Goal: Task Accomplishment & Management: Use online tool/utility

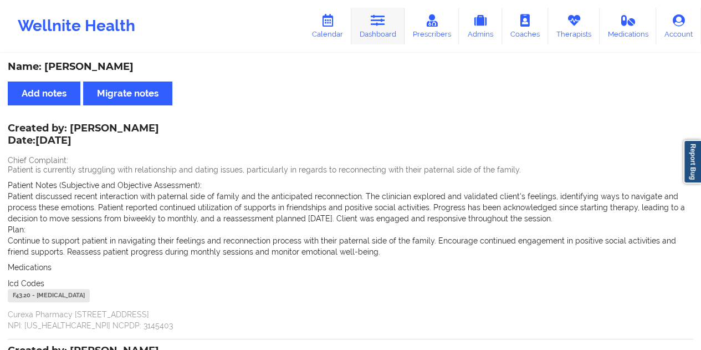
click at [380, 25] on icon at bounding box center [378, 20] width 14 height 12
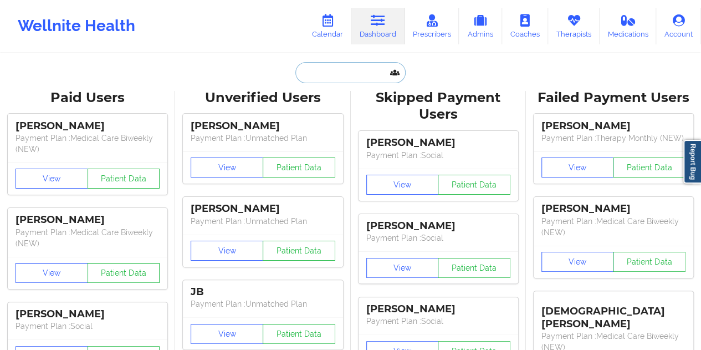
click at [326, 75] on input "text" at bounding box center [351, 72] width 110 height 21
paste input "[EMAIL_ADDRESS][DOMAIN_NAME]"
type input "[EMAIL_ADDRESS][DOMAIN_NAME]"
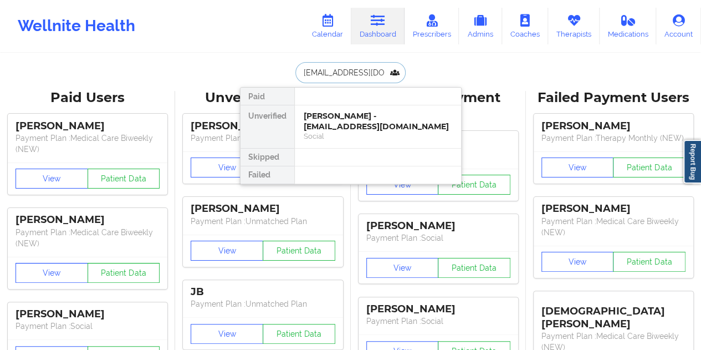
scroll to position [0, 14]
click at [348, 125] on div "[PERSON_NAME] - [EMAIL_ADDRESS][DOMAIN_NAME]" at bounding box center [378, 121] width 149 height 21
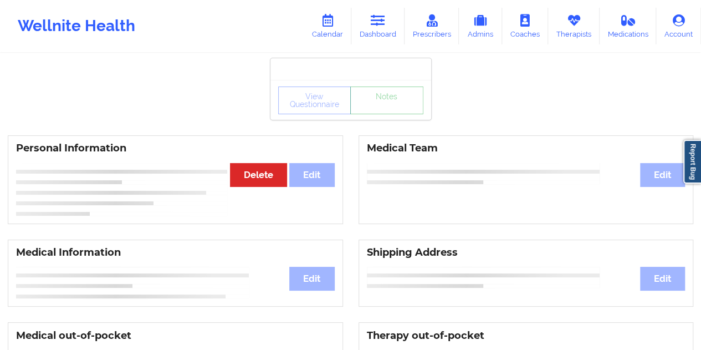
click at [384, 113] on link "Notes" at bounding box center [386, 101] width 73 height 28
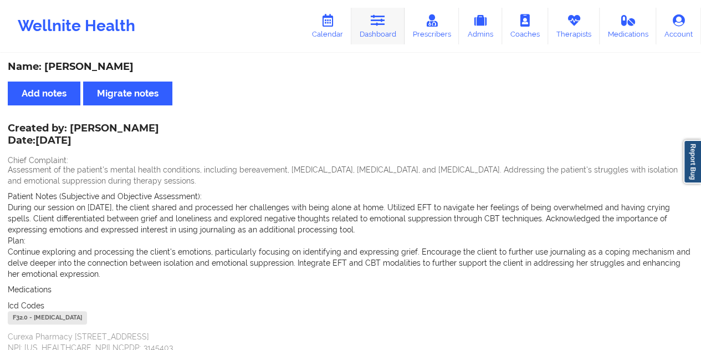
click at [372, 30] on link "Dashboard" at bounding box center [378, 26] width 53 height 37
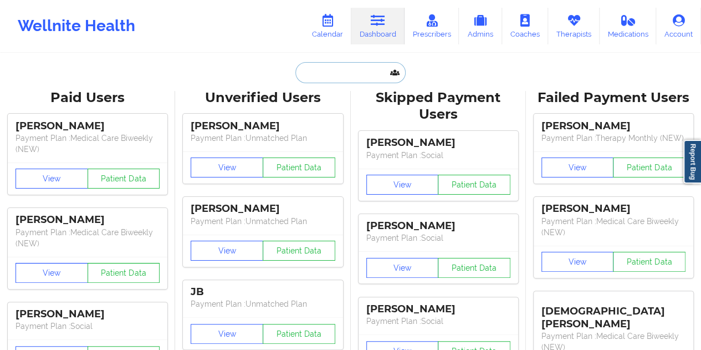
click at [333, 65] on input "text" at bounding box center [351, 72] width 110 height 21
paste input "[EMAIL_ADDRESS][DOMAIN_NAME]"
type input "[EMAIL_ADDRESS][DOMAIN_NAME]"
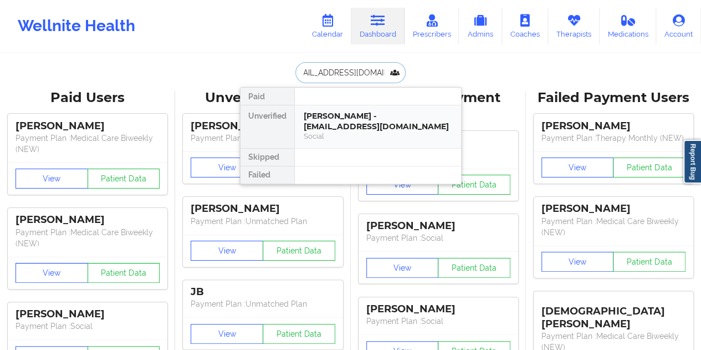
click at [360, 121] on div "[PERSON_NAME] - [EMAIL_ADDRESS][DOMAIN_NAME]" at bounding box center [378, 121] width 149 height 21
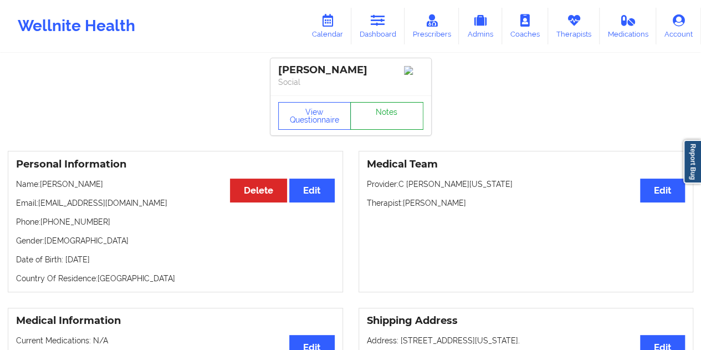
click at [385, 108] on link "Notes" at bounding box center [386, 116] width 73 height 28
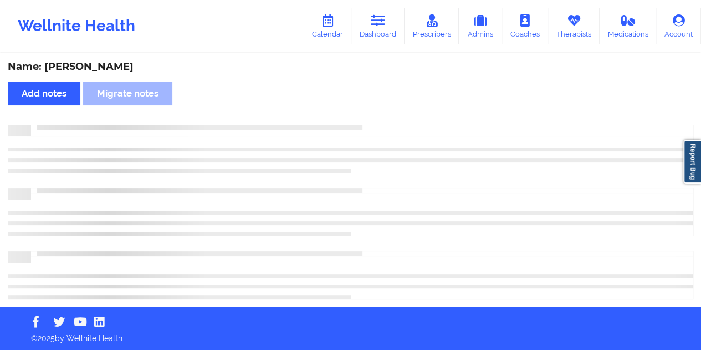
click at [110, 67] on div "Name: [PERSON_NAME]" at bounding box center [351, 66] width 686 height 13
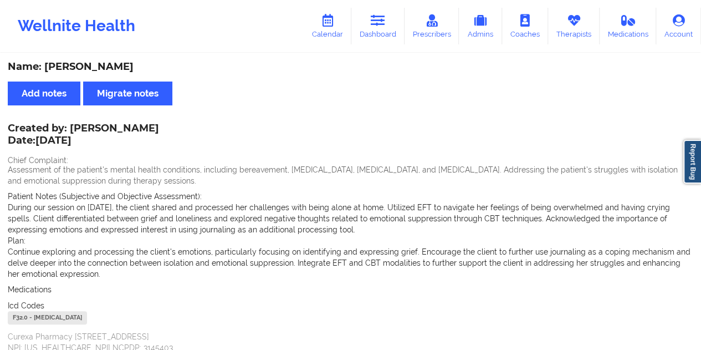
click at [110, 67] on div "Name: [PERSON_NAME]" at bounding box center [351, 66] width 686 height 13
copy div "[PERSON_NAME]"
click at [372, 19] on link "Dashboard" at bounding box center [378, 26] width 53 height 37
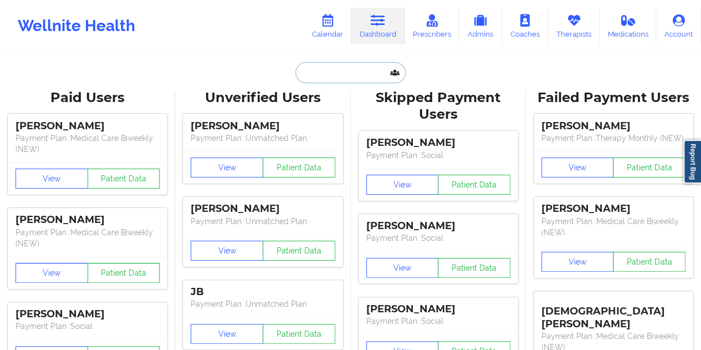
click at [334, 68] on input "text" at bounding box center [351, 72] width 110 height 21
paste input "[EMAIL_ADDRESS][DOMAIN_NAME]"
type input "[EMAIL_ADDRESS][DOMAIN_NAME]"
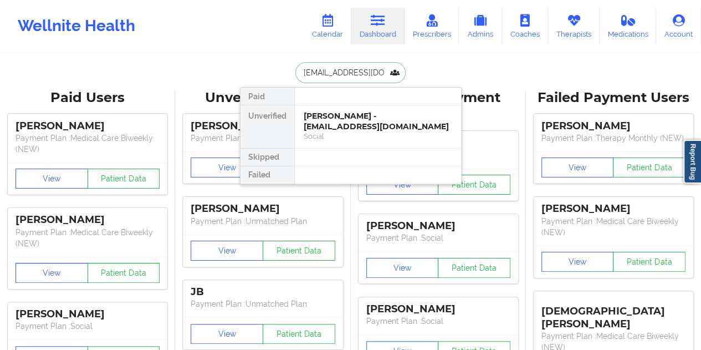
scroll to position [0, 12]
click at [379, 119] on div "[PERSON_NAME] camp - [EMAIL_ADDRESS][DOMAIN_NAME]" at bounding box center [378, 121] width 149 height 21
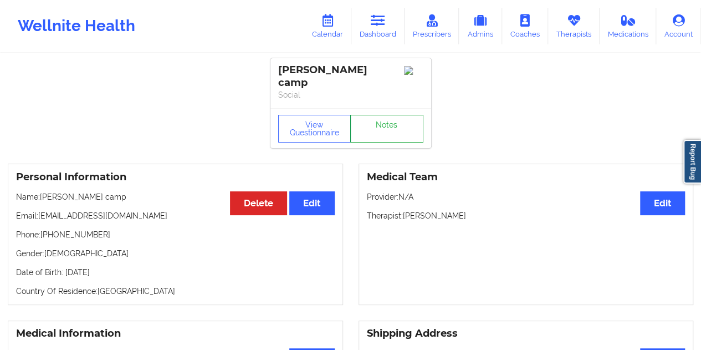
click at [389, 115] on link "Notes" at bounding box center [386, 129] width 73 height 28
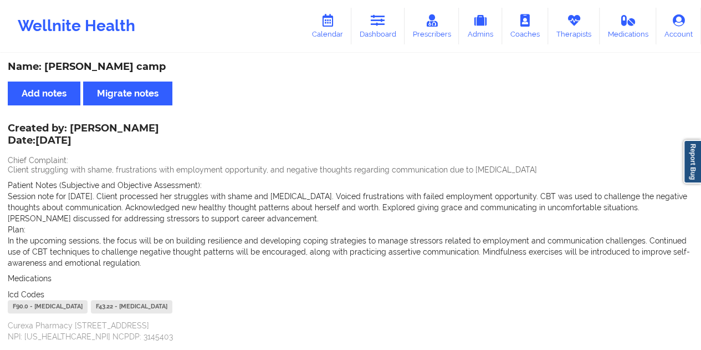
drag, startPoint x: 387, startPoint y: 32, endPoint x: 382, endPoint y: 50, distance: 19.4
click at [387, 32] on link "Dashboard" at bounding box center [378, 26] width 53 height 37
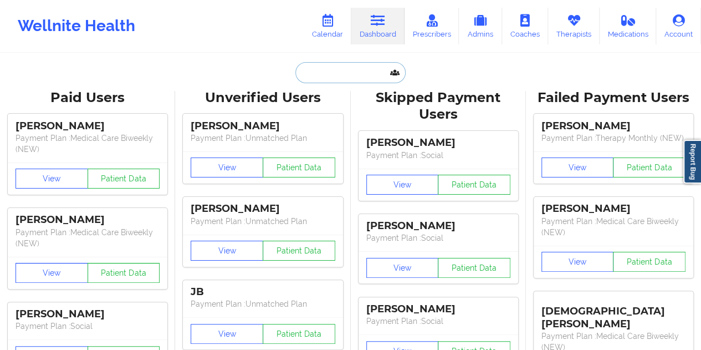
click at [348, 73] on input "text" at bounding box center [351, 72] width 110 height 21
paste input "[EMAIL_ADDRESS][DOMAIN_NAME]"
type input "[EMAIL_ADDRESS][DOMAIN_NAME]"
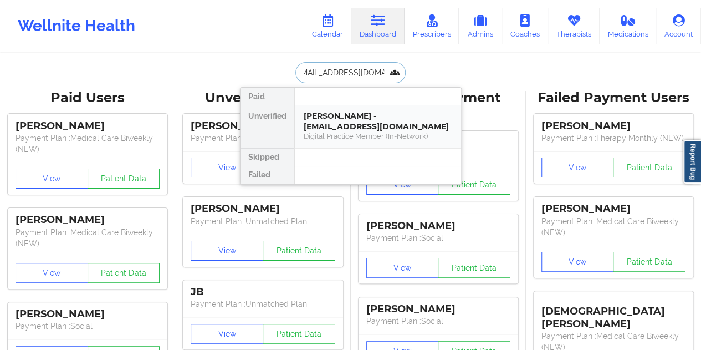
click at [355, 115] on div "[PERSON_NAME] - [EMAIL_ADDRESS][DOMAIN_NAME]" at bounding box center [378, 121] width 149 height 21
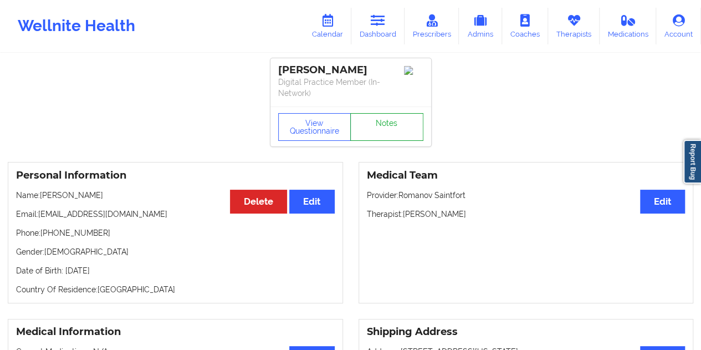
click at [381, 121] on link "Notes" at bounding box center [386, 127] width 73 height 28
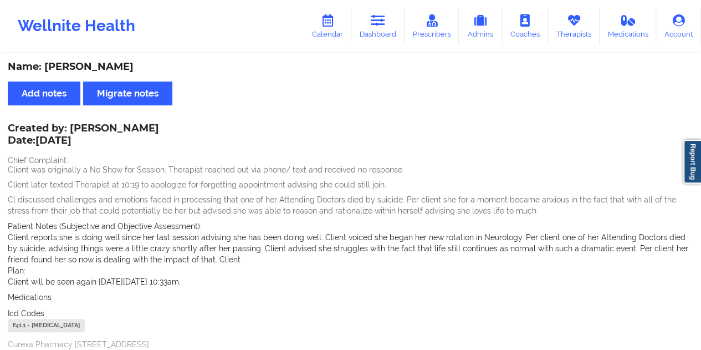
drag, startPoint x: 154, startPoint y: 70, endPoint x: 107, endPoint y: 70, distance: 46.6
click at [107, 70] on div "Name: [PERSON_NAME]" at bounding box center [351, 66] width 686 height 13
copy div "[PERSON_NAME]"
drag, startPoint x: 378, startPoint y: 26, endPoint x: 378, endPoint y: 35, distance: 9.4
click at [378, 26] on icon at bounding box center [378, 20] width 14 height 12
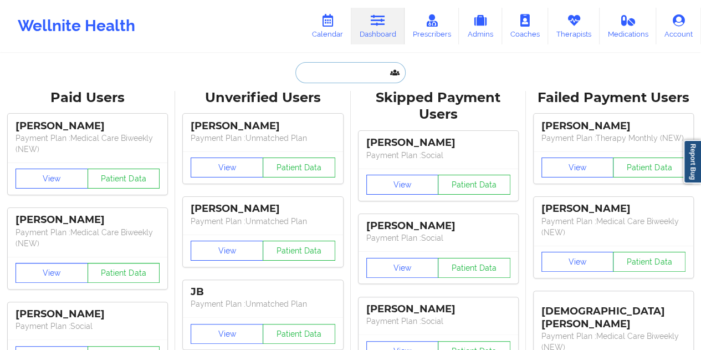
click at [362, 70] on input "text" at bounding box center [351, 72] width 110 height 21
paste input "[EMAIL_ADDRESS][DOMAIN_NAME]"
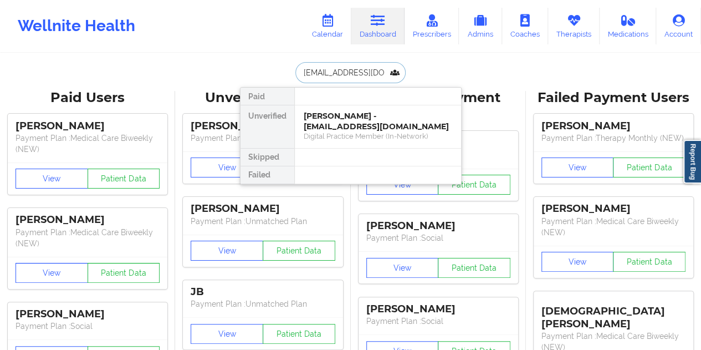
type input "[EMAIL_ADDRESS][DOMAIN_NAME]"
click at [328, 114] on div "[PERSON_NAME] - [EMAIL_ADDRESS][DOMAIN_NAME]" at bounding box center [378, 121] width 149 height 21
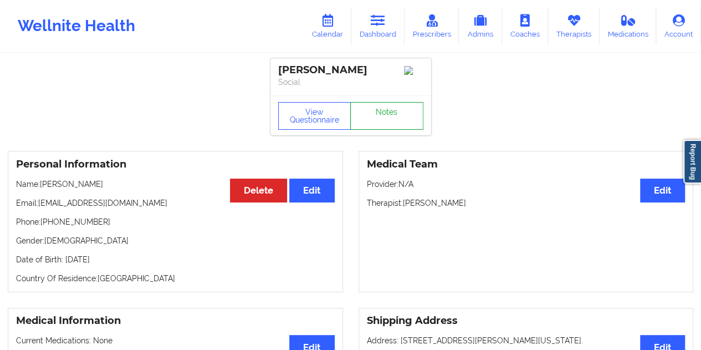
click at [378, 117] on link "Notes" at bounding box center [386, 116] width 73 height 28
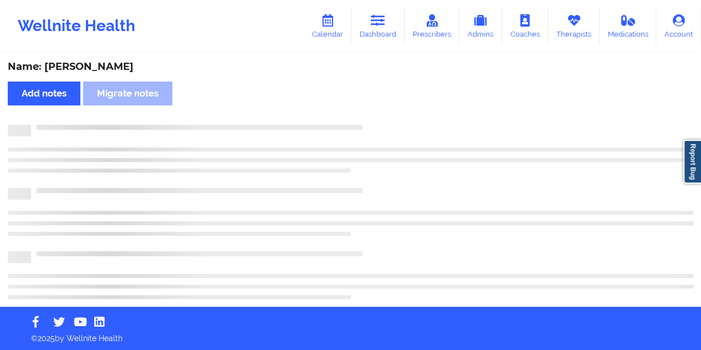
click at [88, 70] on div "Name: [PERSON_NAME]" at bounding box center [351, 66] width 686 height 13
copy div "[PERSON_NAME]"
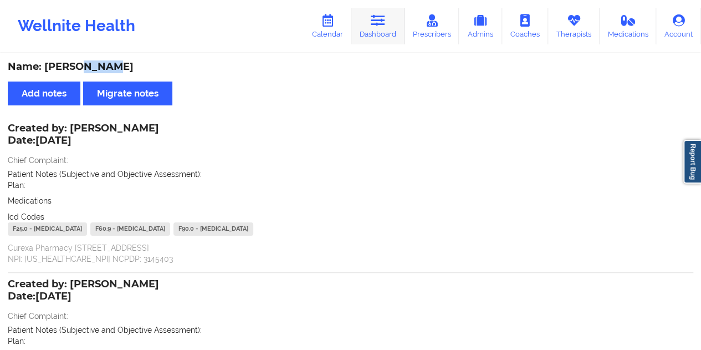
click at [387, 30] on link "Dashboard" at bounding box center [378, 26] width 53 height 37
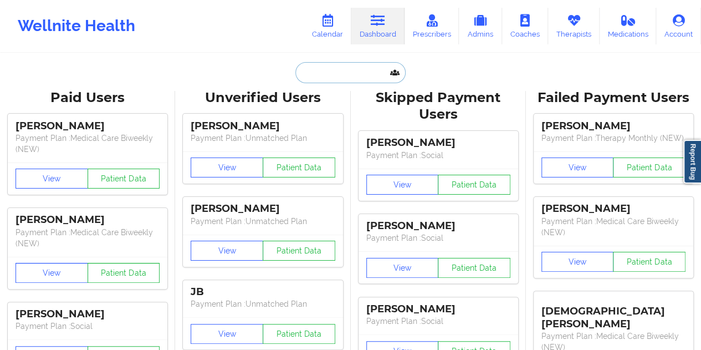
click at [325, 68] on input "text" at bounding box center [351, 72] width 110 height 21
paste input "[EMAIL_ADDRESS][DOMAIN_NAME]"
type input "[EMAIL_ADDRESS][DOMAIN_NAME]"
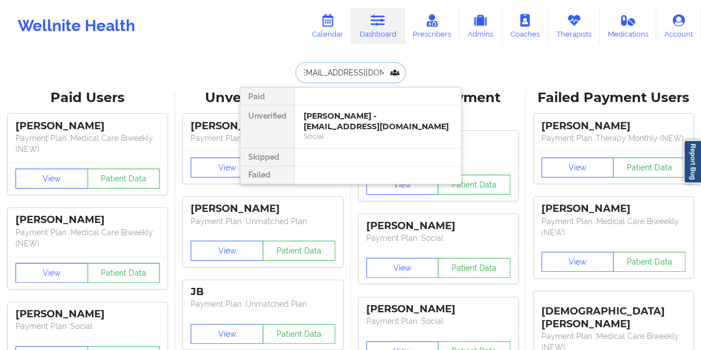
click at [364, 123] on div "[PERSON_NAME] - [EMAIL_ADDRESS][DOMAIN_NAME]" at bounding box center [378, 121] width 149 height 21
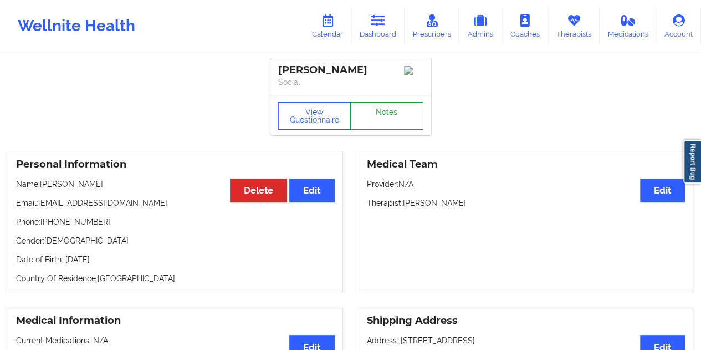
click at [389, 117] on link "Notes" at bounding box center [386, 116] width 73 height 28
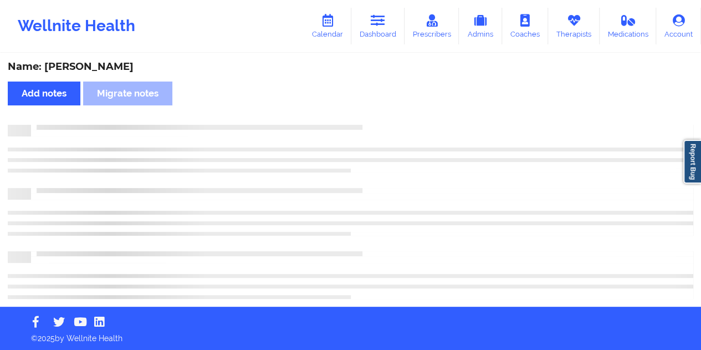
click at [121, 65] on div "Name: [PERSON_NAME]" at bounding box center [351, 66] width 686 height 13
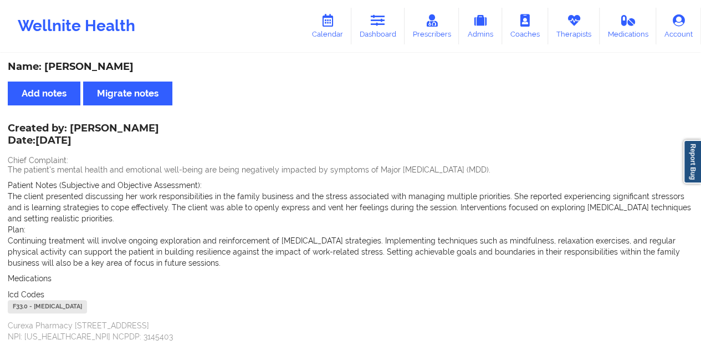
click at [112, 68] on div "Name: [PERSON_NAME]" at bounding box center [351, 66] width 686 height 13
copy div "[PERSON_NAME]"
click at [387, 28] on link "Dashboard" at bounding box center [378, 26] width 53 height 37
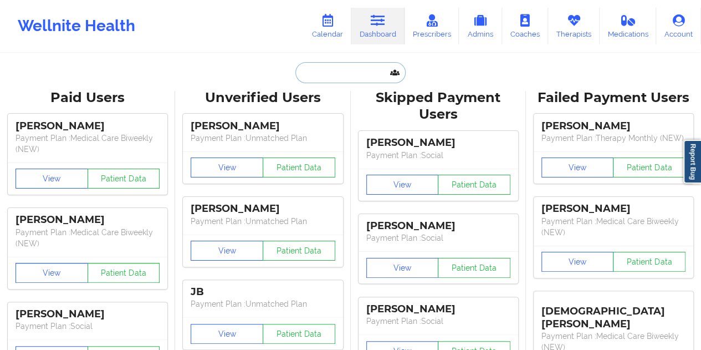
click at [347, 65] on input "text" at bounding box center [351, 72] width 110 height 21
paste input "[EMAIL_ADDRESS][DOMAIN_NAME]"
type input "[EMAIL_ADDRESS][DOMAIN_NAME]"
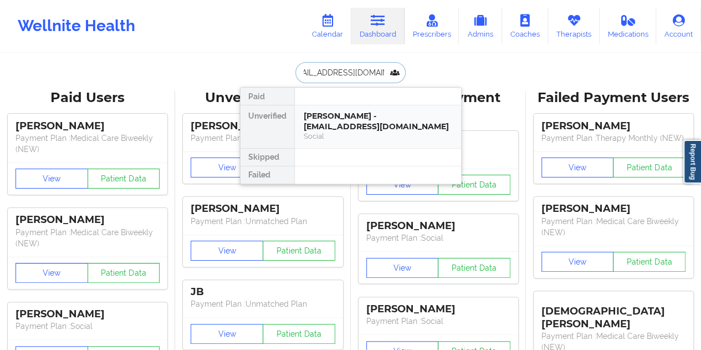
click at [356, 111] on div "[PERSON_NAME] - [EMAIL_ADDRESS][DOMAIN_NAME]" at bounding box center [378, 121] width 149 height 21
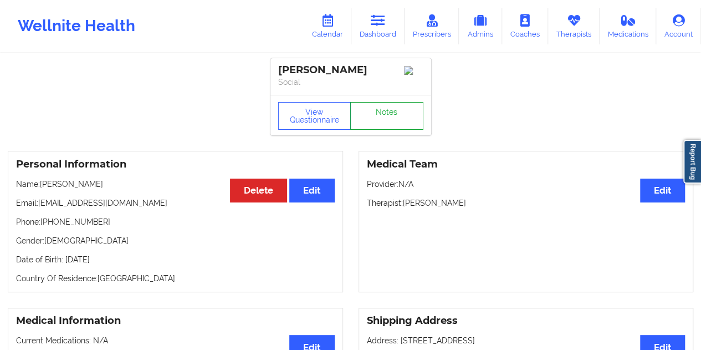
click at [389, 125] on link "Notes" at bounding box center [386, 116] width 73 height 28
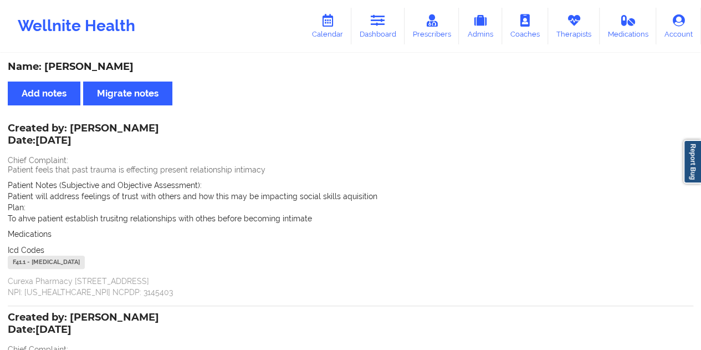
click at [116, 67] on div "Name: [PERSON_NAME]" at bounding box center [351, 66] width 686 height 13
copy div "[PERSON_NAME]"
